Goal: Task Accomplishment & Management: Manage account settings

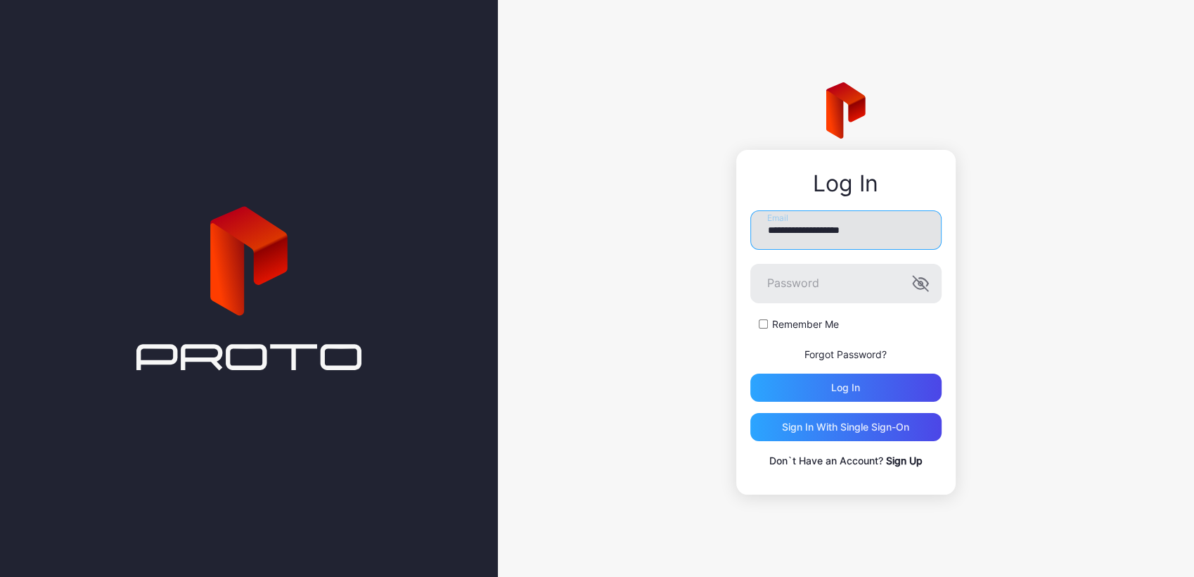
click at [792, 215] on input "**********" at bounding box center [845, 229] width 191 height 39
type input "**********"
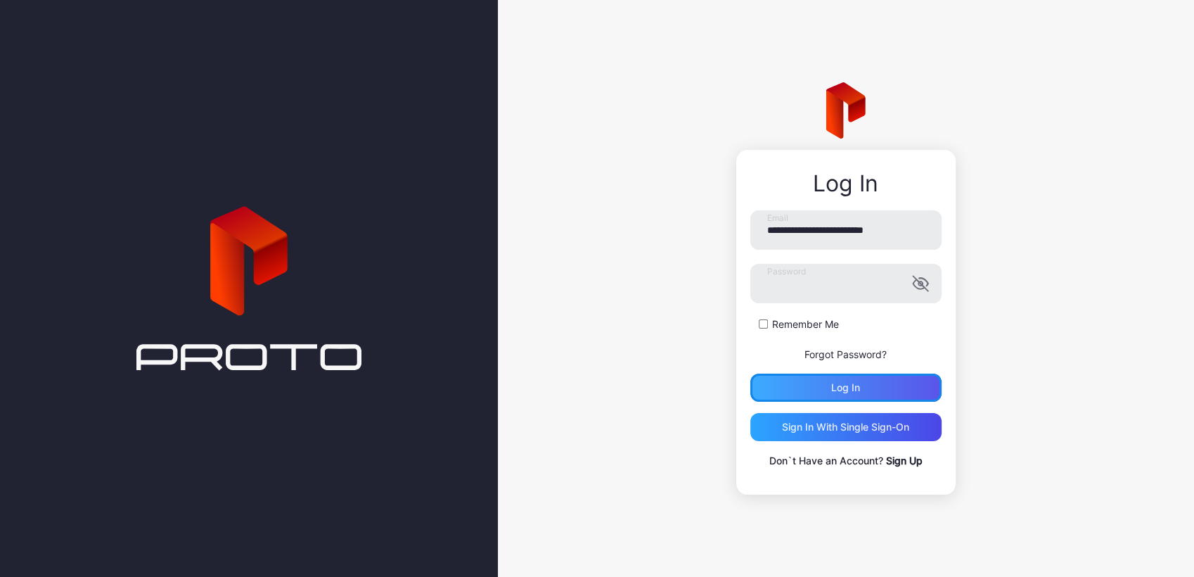
click at [842, 382] on div "Log in" at bounding box center [845, 387] width 29 height 11
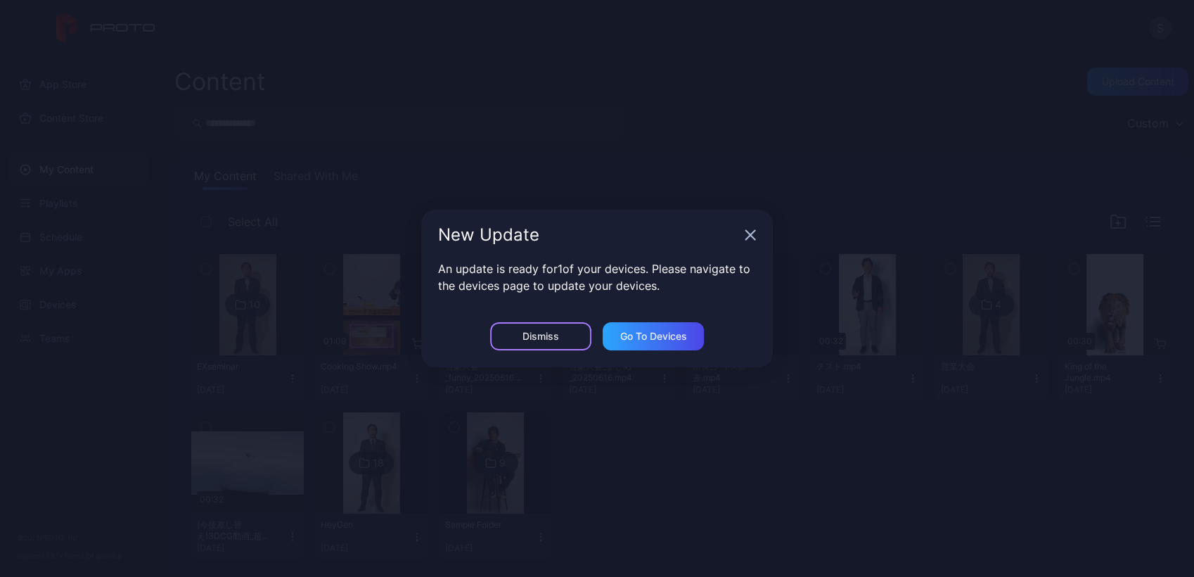
click at [515, 335] on div "Dismiss" at bounding box center [540, 336] width 101 height 28
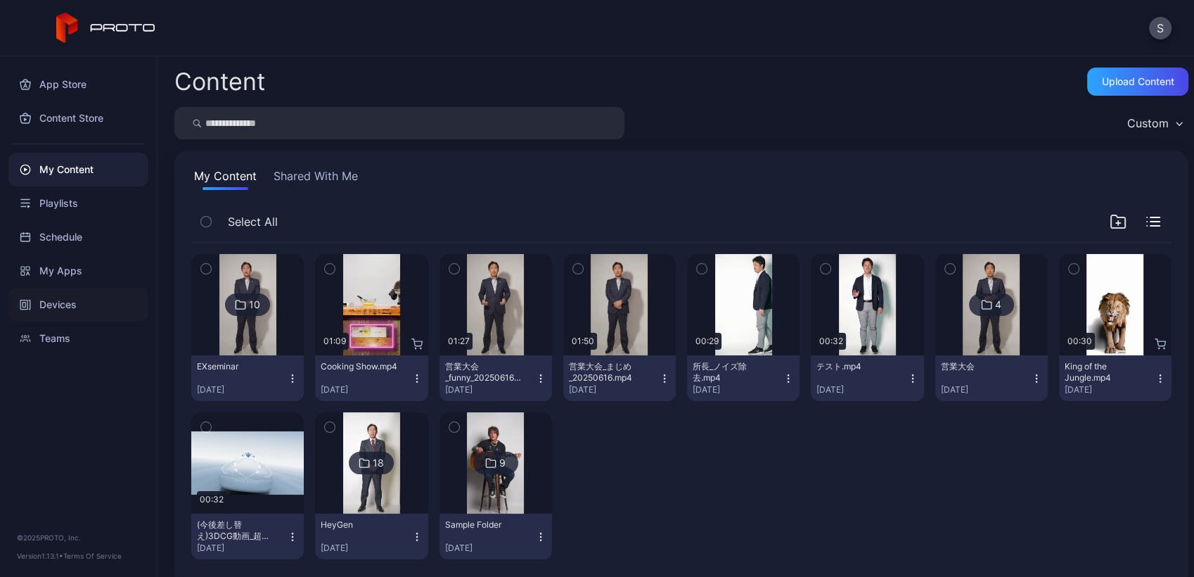
click at [52, 295] on div "Devices" at bounding box center [78, 305] width 140 height 34
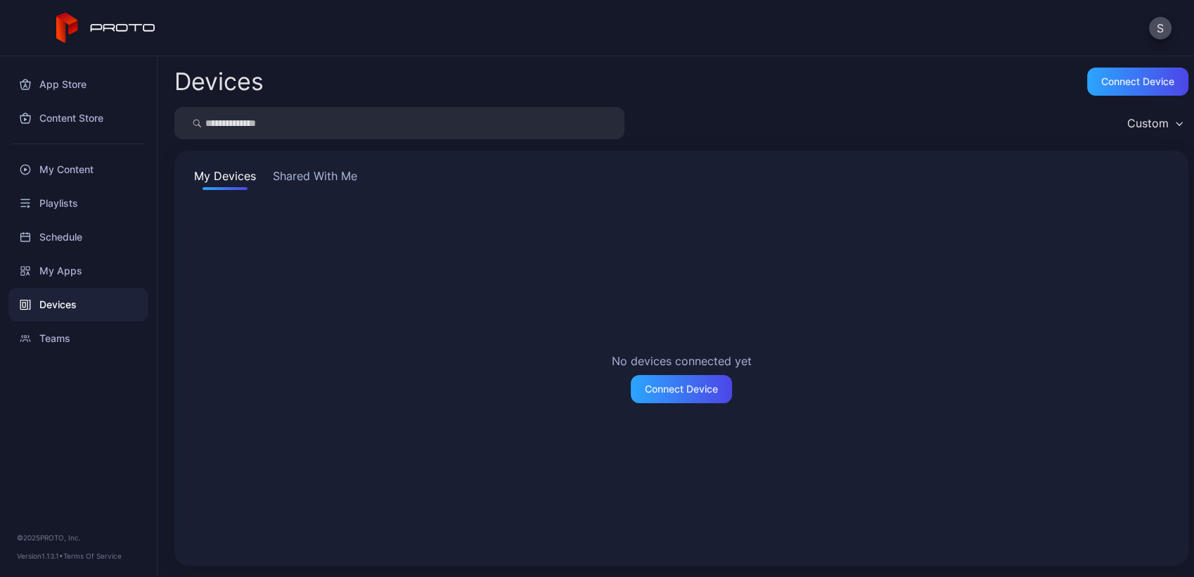
click at [305, 191] on div "My Devices Shared With Me No devices connected yet Connect Device" at bounding box center [681, 357] width 1014 height 415
click at [306, 172] on button "Shared With Me" at bounding box center [315, 178] width 90 height 23
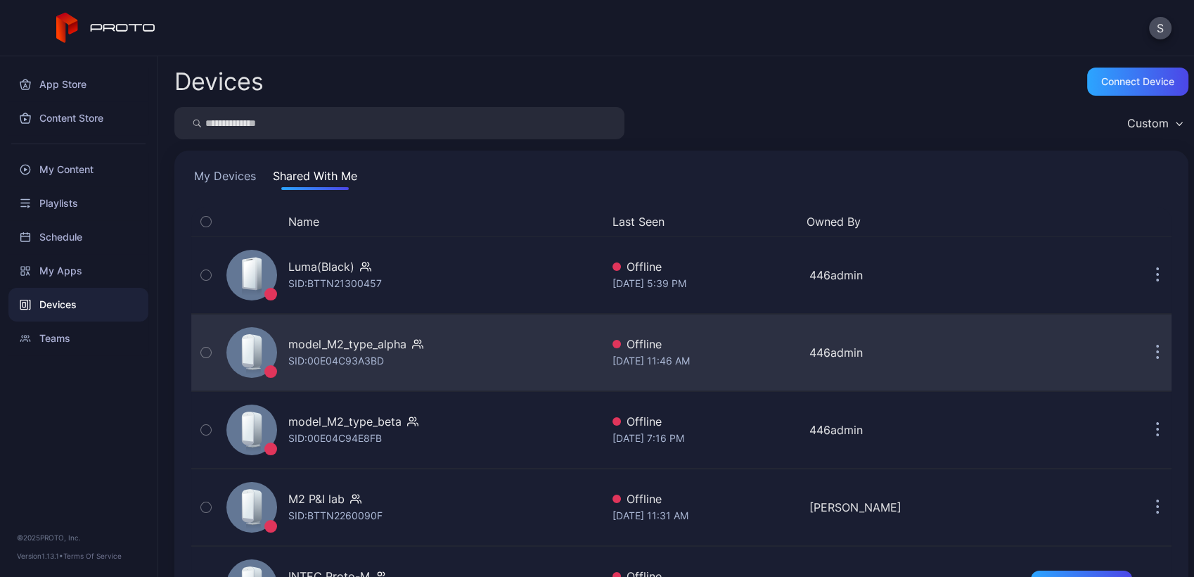
click at [208, 354] on icon "button" at bounding box center [206, 352] width 10 height 15
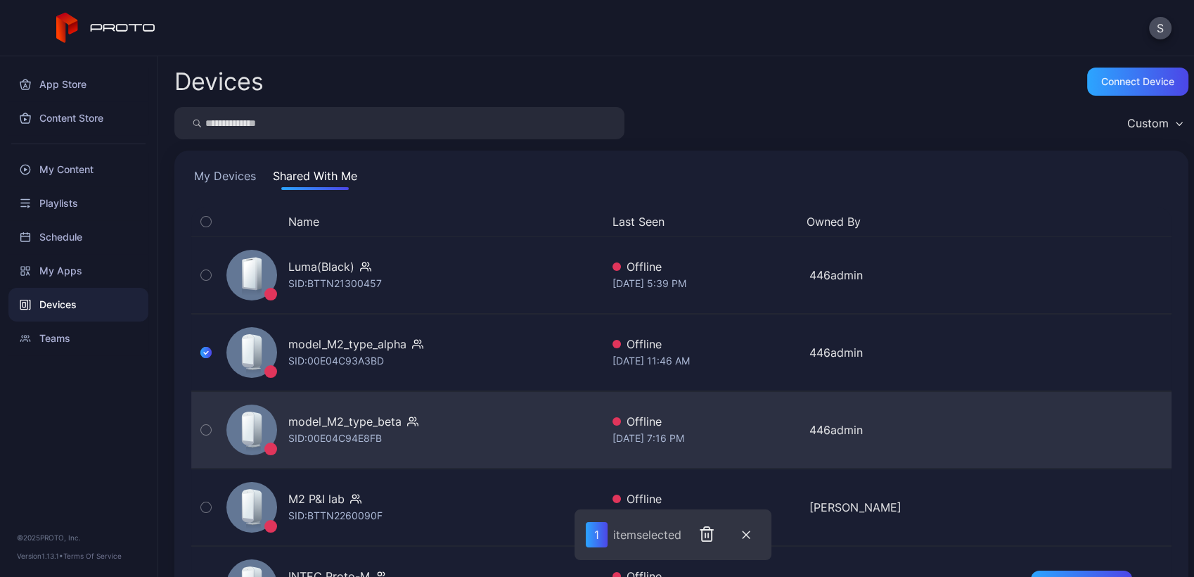
click at [208, 427] on icon "button" at bounding box center [206, 429] width 10 height 15
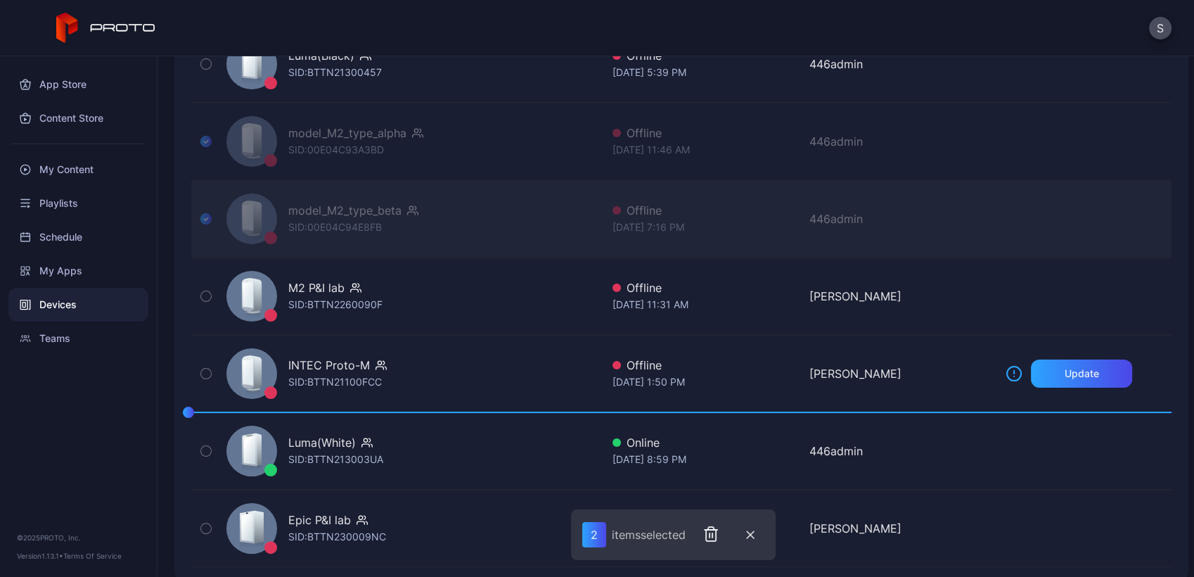
scroll to position [228, 0]
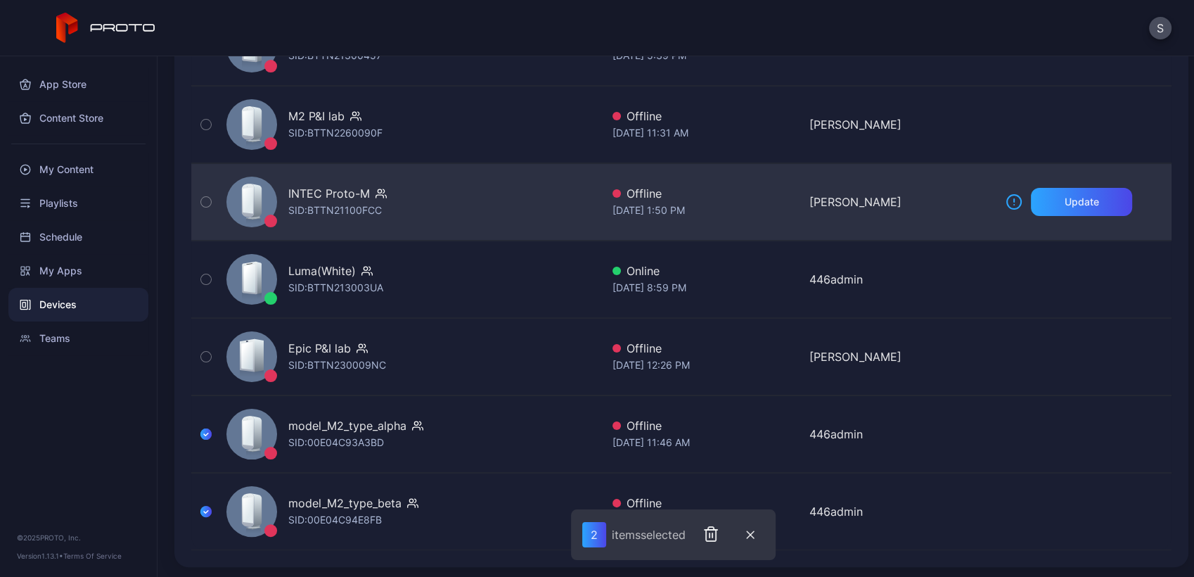
drag, startPoint x: 393, startPoint y: 205, endPoint x: 398, endPoint y: 226, distance: 21.0
click at [398, 226] on div "INTEC Proto-M SID: BTTN21100FCC" at bounding box center [411, 202] width 380 height 70
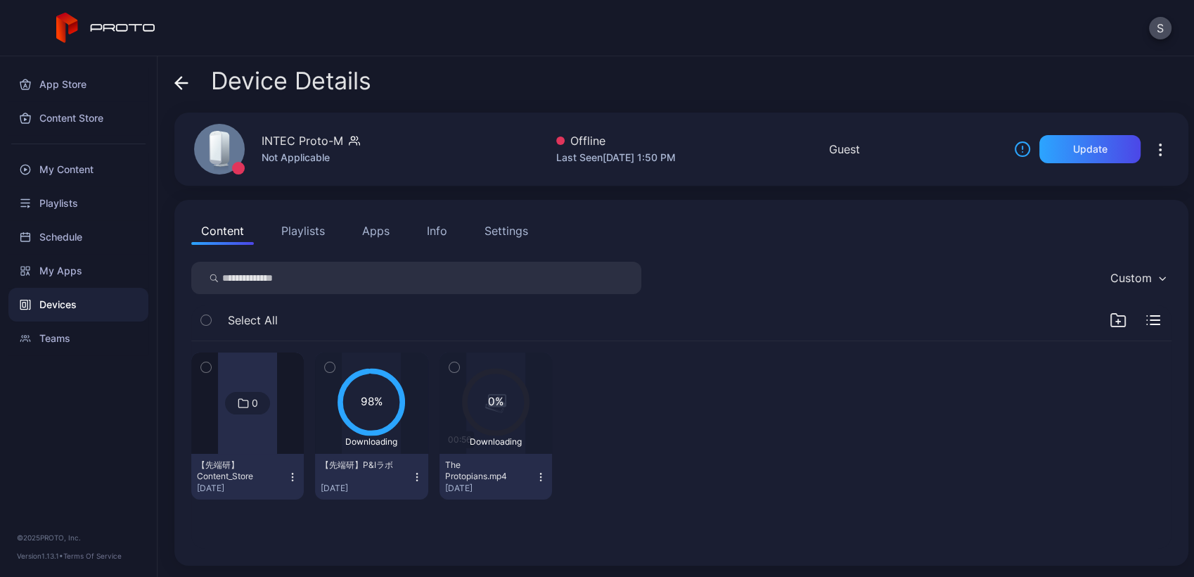
click at [188, 80] on icon at bounding box center [181, 83] width 14 height 14
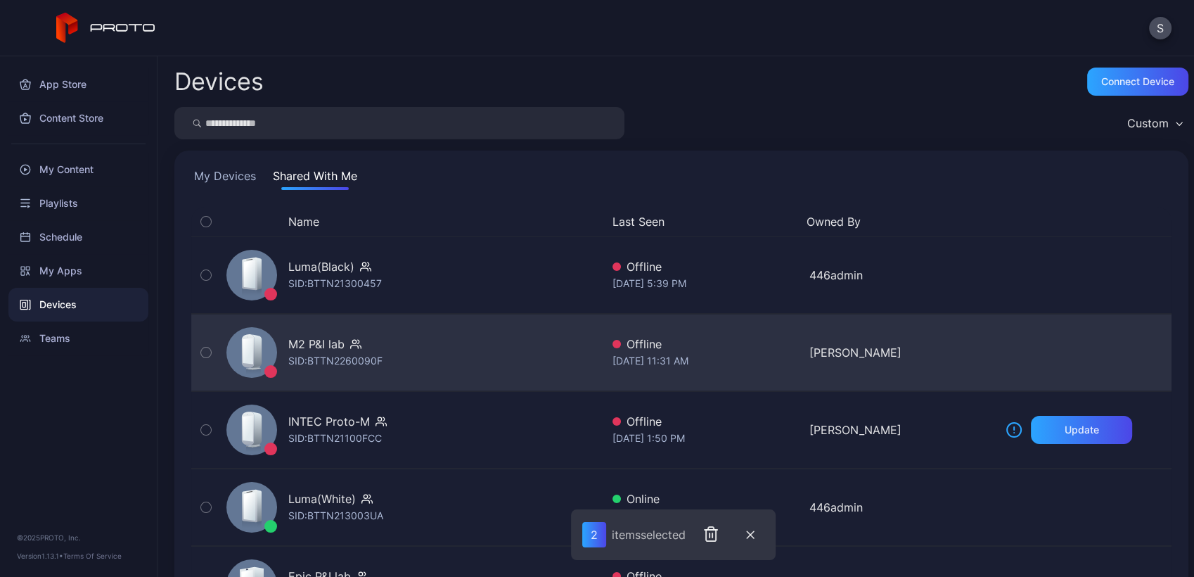
scroll to position [228, 0]
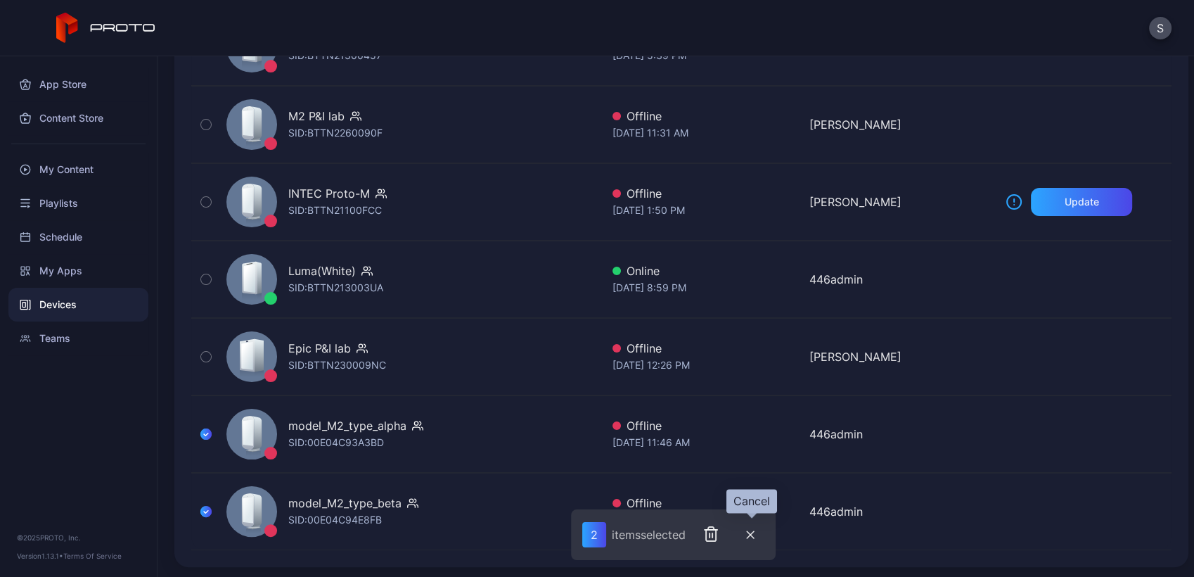
click at [750, 532] on icon "button" at bounding box center [750, 534] width 8 height 8
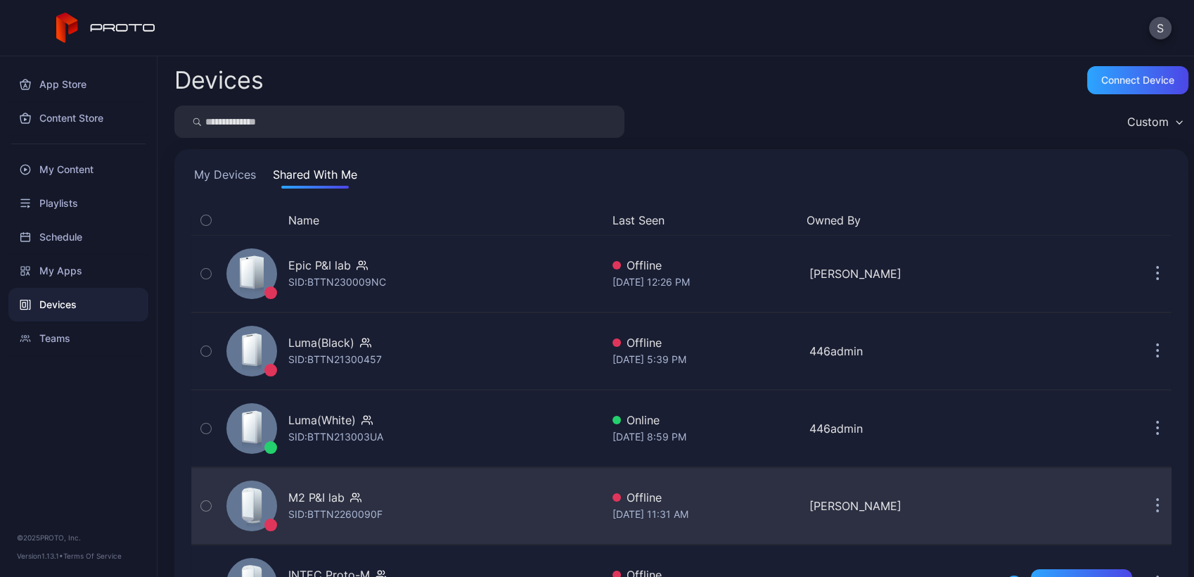
scroll to position [0, 0]
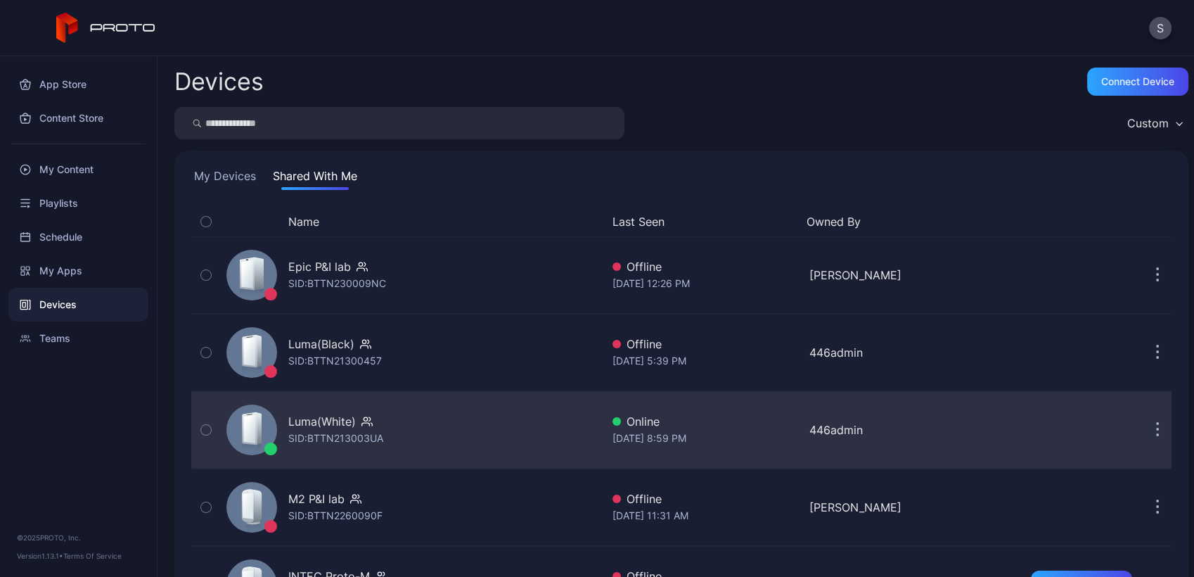
click at [405, 431] on div "Luma(White) SID: BTTN213003UA" at bounding box center [411, 430] width 380 height 70
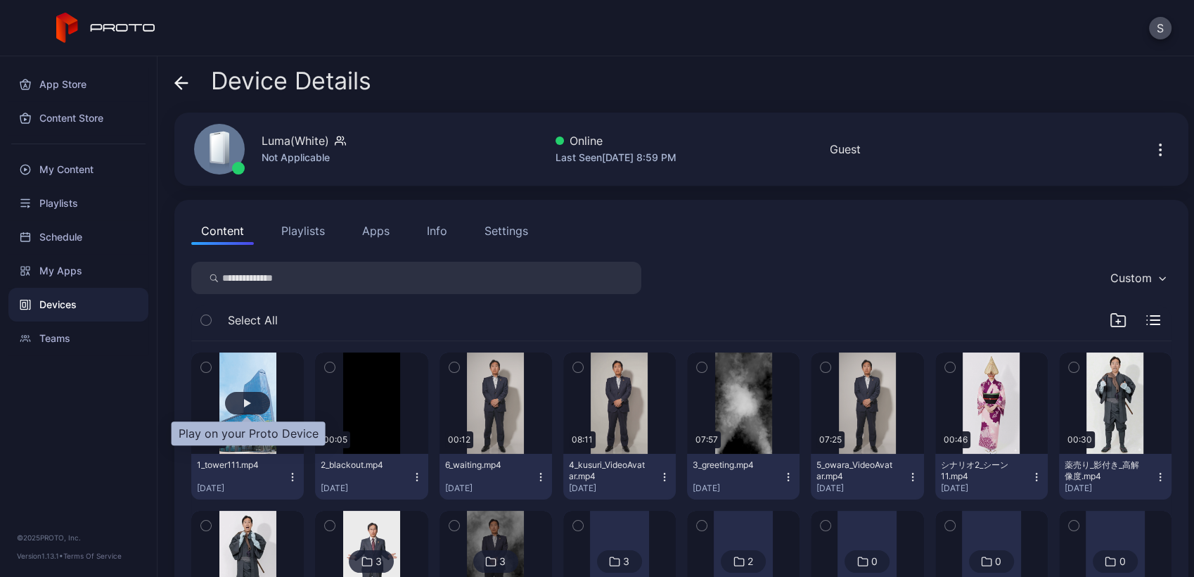
click at [259, 399] on div "button" at bounding box center [247, 403] width 45 height 23
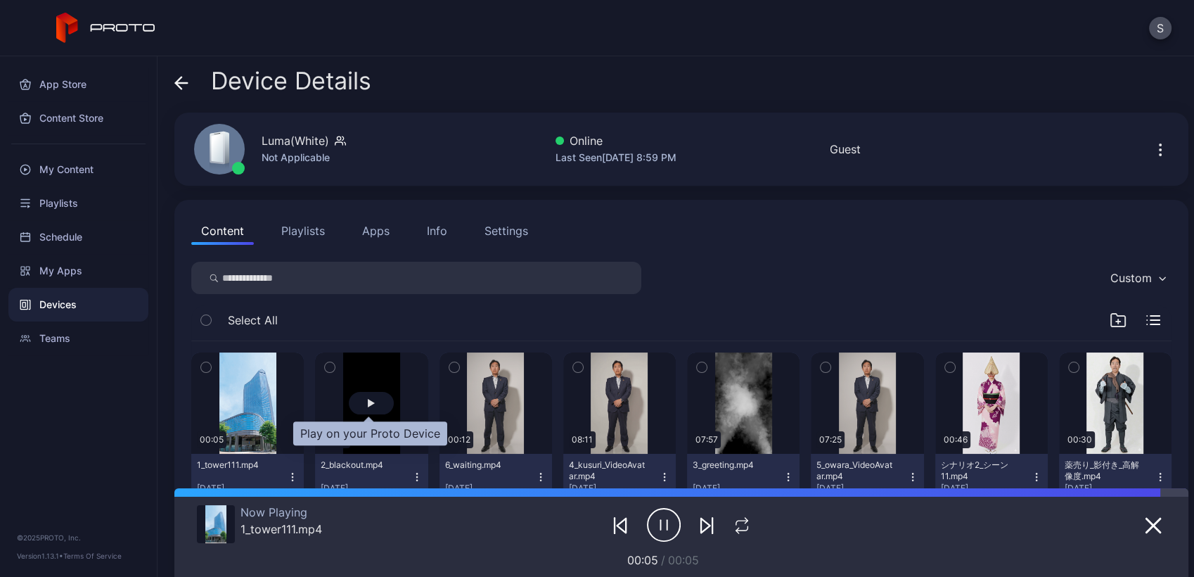
click at [376, 411] on div "button" at bounding box center [371, 403] width 45 height 23
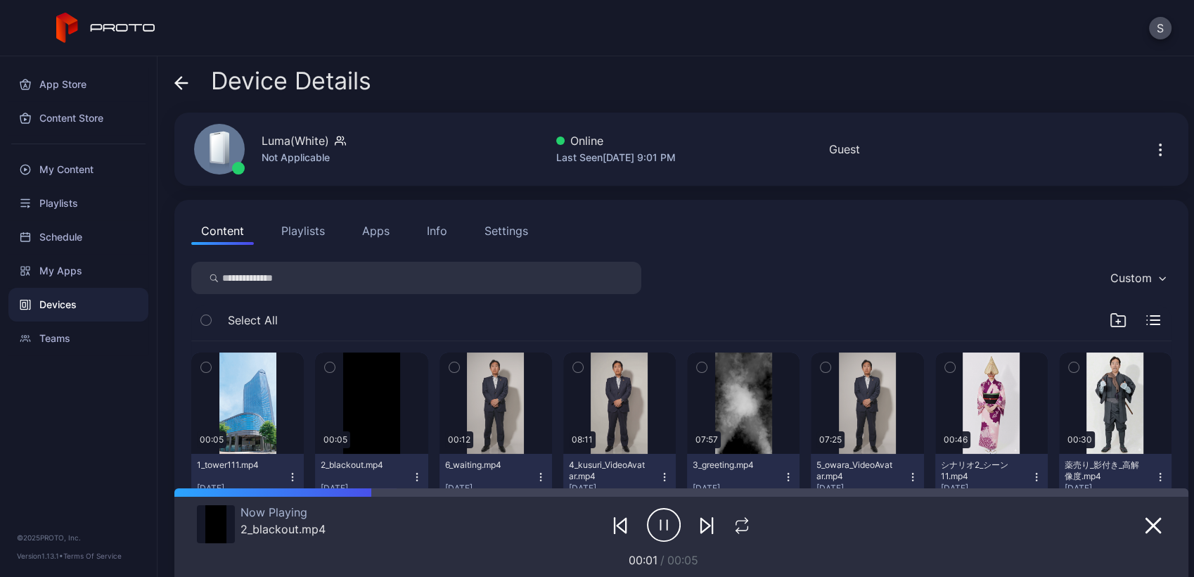
click at [301, 231] on button "Playlists" at bounding box center [302, 231] width 63 height 28
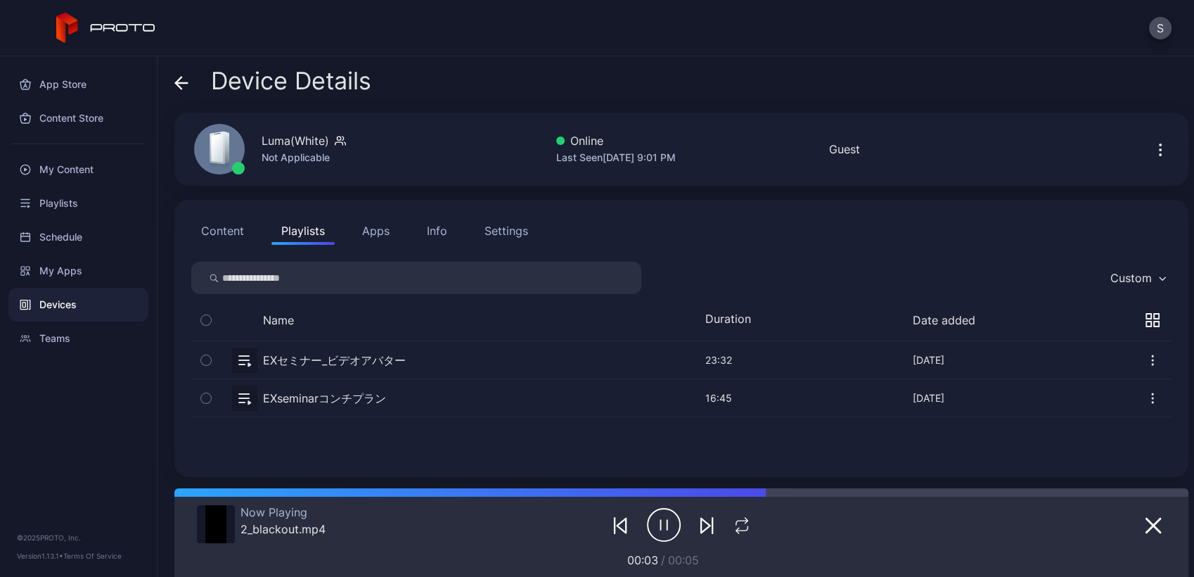
click at [355, 357] on button "button" at bounding box center [681, 359] width 980 height 37
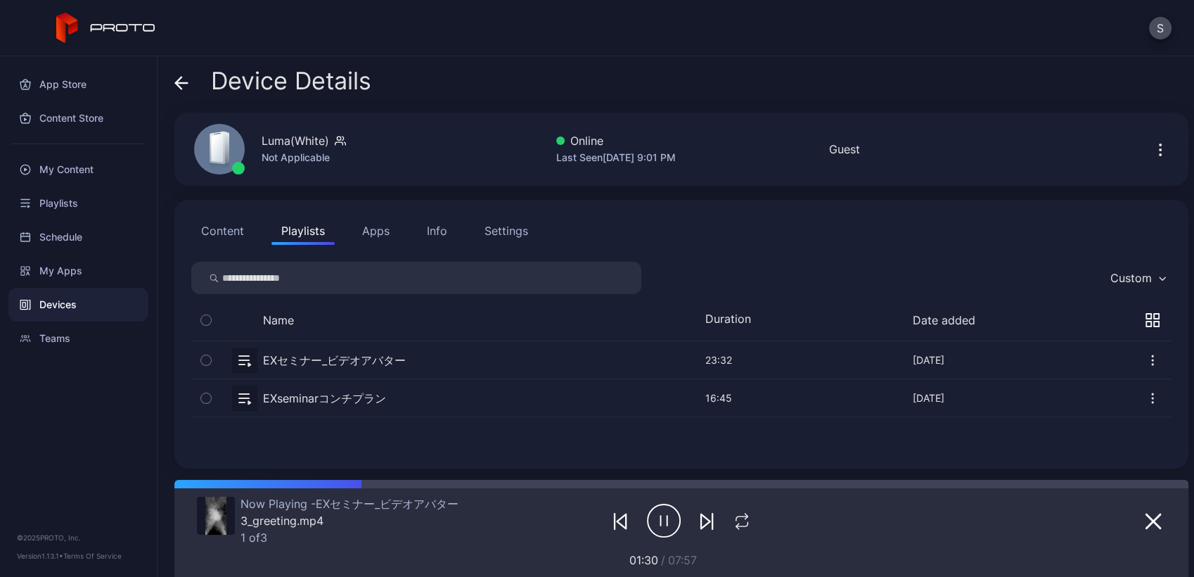
click at [698, 515] on icon "button" at bounding box center [706, 521] width 17 height 17
click at [279, 297] on div "Custom Name Duration Date added EXセミナー_ビデオアバター [DATE] 23:32 Sep 16, 2025 EXsemi…" at bounding box center [681, 357] width 980 height 190
click at [233, 233] on button "Content" at bounding box center [222, 231] width 63 height 28
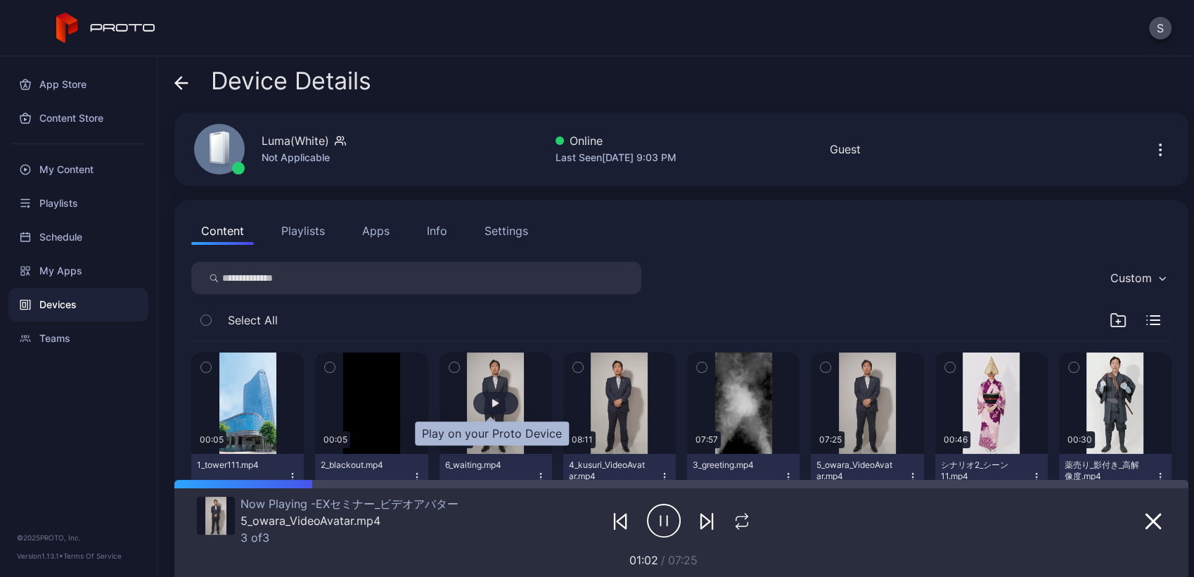
click at [489, 396] on div "button" at bounding box center [495, 403] width 45 height 23
